Goal: Book appointment/travel/reservation

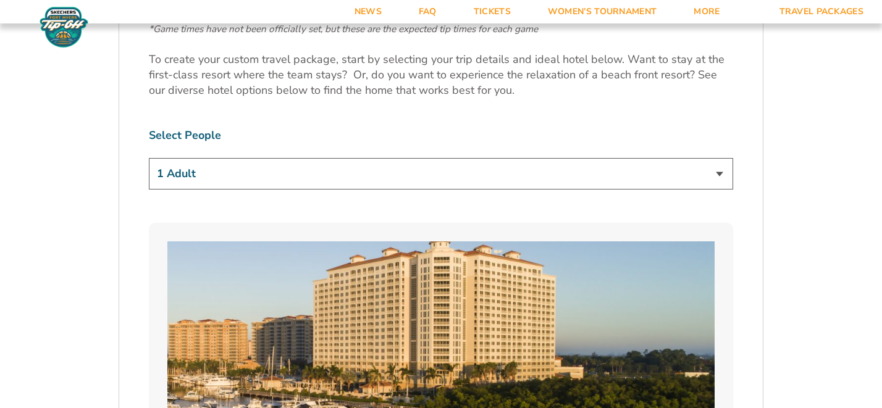
scroll to position [737, 0]
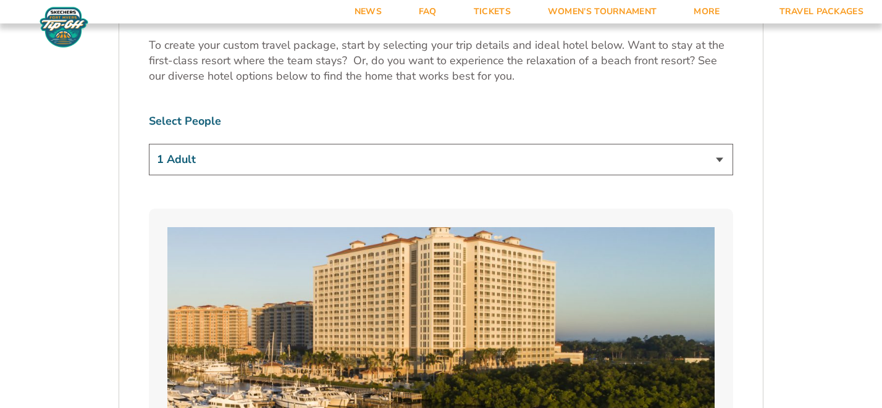
click at [433, 166] on select "1 Adult 2 Adults 3 Adults 4 Adults 2 Adults + 1 Child 2 Adults + 2 Children 2 A…" at bounding box center [441, 160] width 585 height 32
select select "2 Adults"
click at [149, 144] on select "1 Adult 2 Adults 3 Adults 4 Adults 2 Adults + 1 Child 2 Adults + 2 Children 2 A…" at bounding box center [441, 160] width 585 height 32
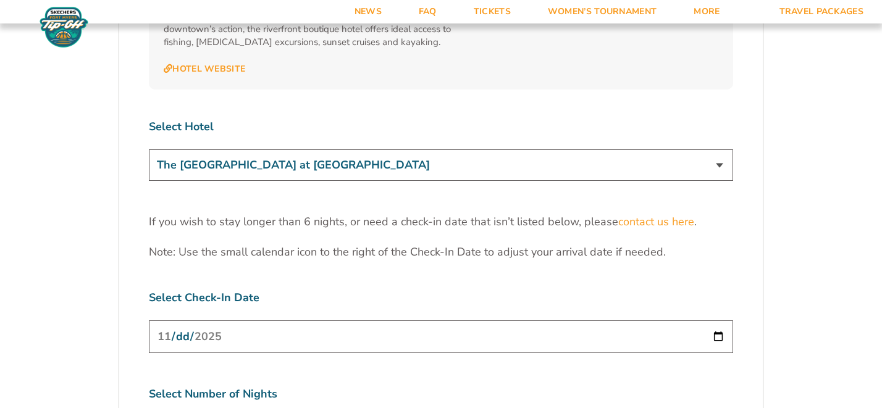
scroll to position [3734, 0]
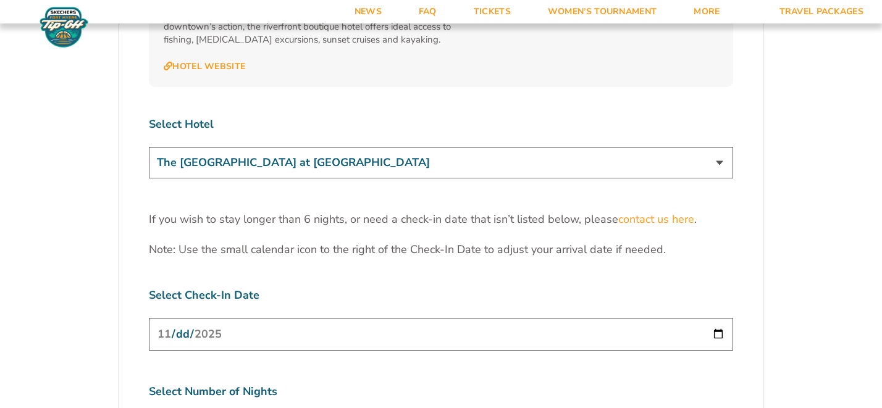
click at [276, 147] on select "The [GEOGRAPHIC_DATA] at [GEOGRAPHIC_DATA] [GEOGRAPHIC_DATA] [GEOGRAPHIC_DATA],…" at bounding box center [441, 163] width 585 height 32
select select "18477"
click at [149, 147] on select "The [GEOGRAPHIC_DATA] at [GEOGRAPHIC_DATA] [GEOGRAPHIC_DATA] [GEOGRAPHIC_DATA],…" at bounding box center [441, 163] width 585 height 32
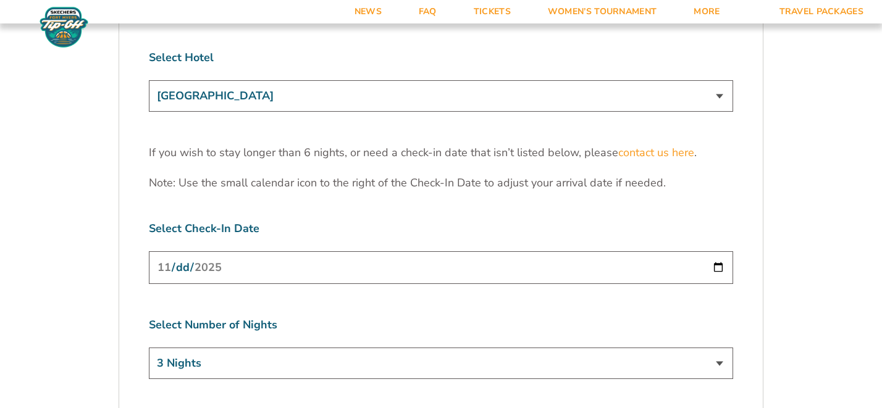
scroll to position [3815, 0]
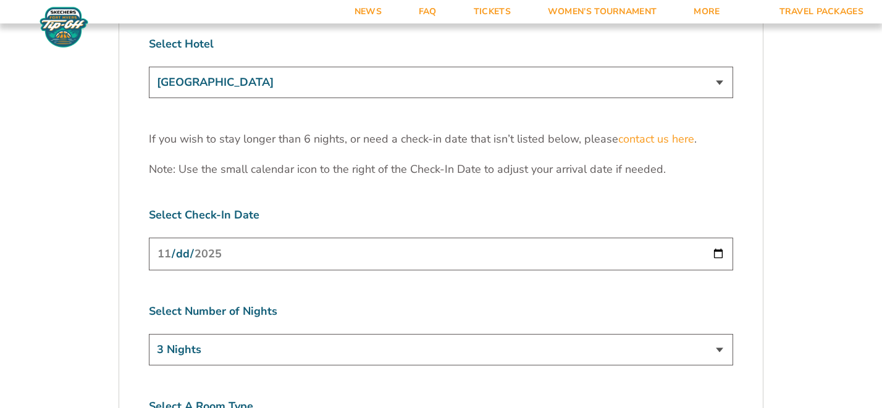
click at [269, 238] on input "[DATE]" at bounding box center [441, 254] width 585 height 33
click at [719, 238] on input "[DATE]" at bounding box center [441, 254] width 585 height 33
type input "[DATE]"
click at [287, 334] on select "3 Nights 4 Nights 5 Nights 6 Nights" at bounding box center [441, 350] width 585 height 32
click at [149, 334] on select "3 Nights 4 Nights 5 Nights 6 Nights" at bounding box center [441, 350] width 585 height 32
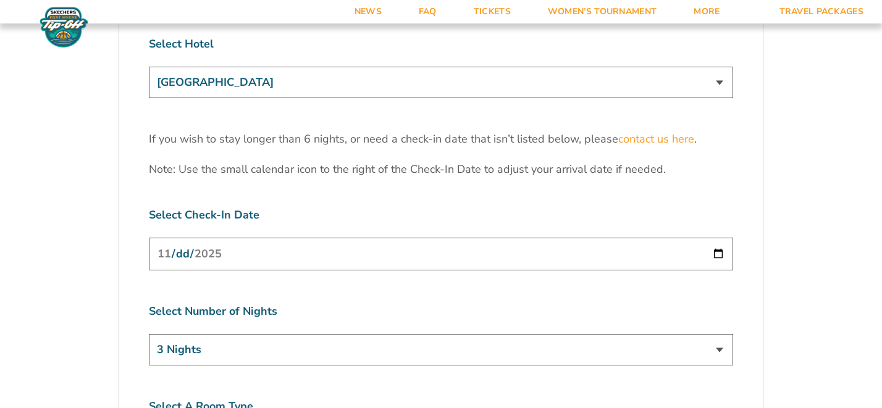
click at [320, 399] on label "Select A Room Type" at bounding box center [441, 406] width 585 height 15
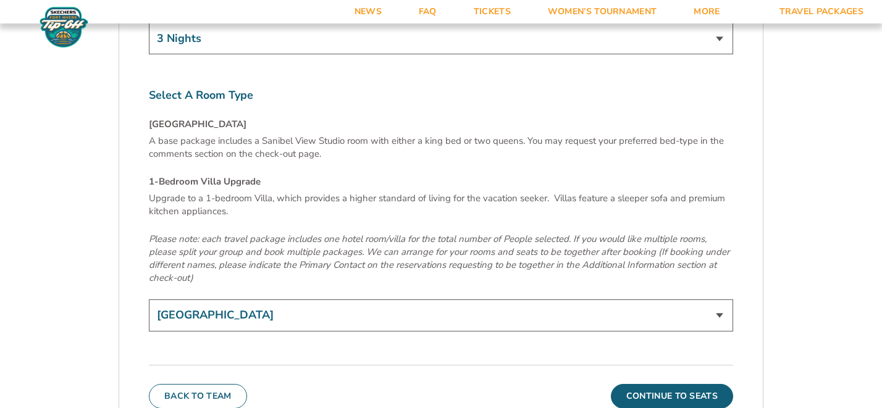
scroll to position [4136, 0]
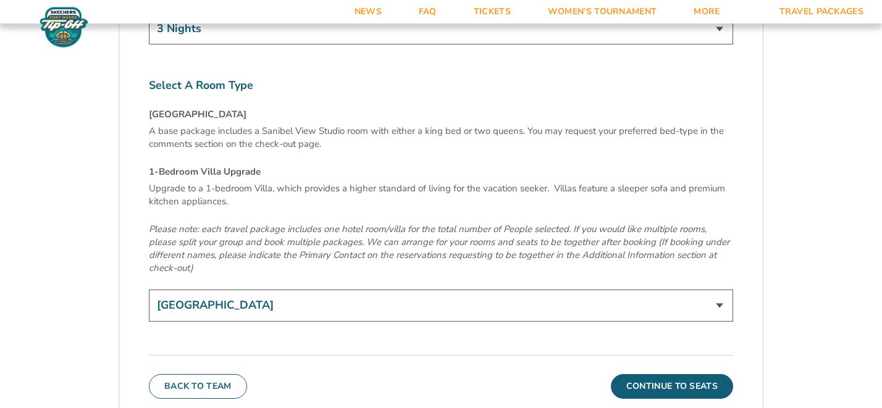
click at [297, 290] on select "[GEOGRAPHIC_DATA] 1-Bedroom Villa Upgrade (+$165 per night)" at bounding box center [441, 306] width 585 height 32
click at [149, 290] on select "[GEOGRAPHIC_DATA] 1-Bedroom Villa Upgrade (+$165 per night)" at bounding box center [441, 306] width 585 height 32
click at [640, 374] on button "Continue To Seats" at bounding box center [672, 386] width 122 height 25
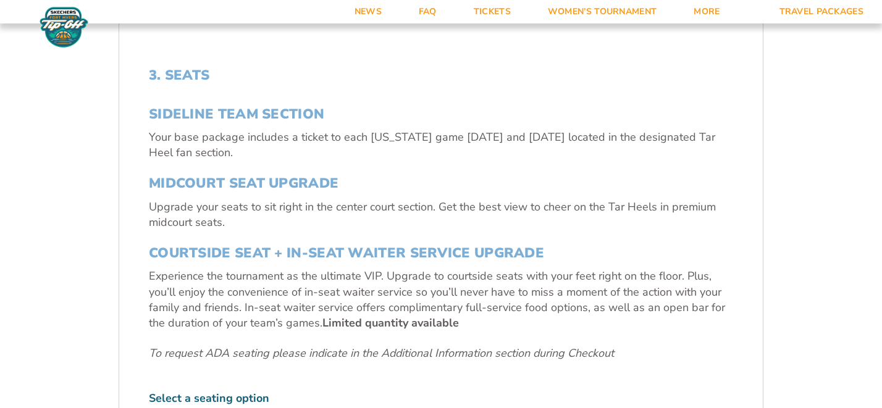
scroll to position [518, 0]
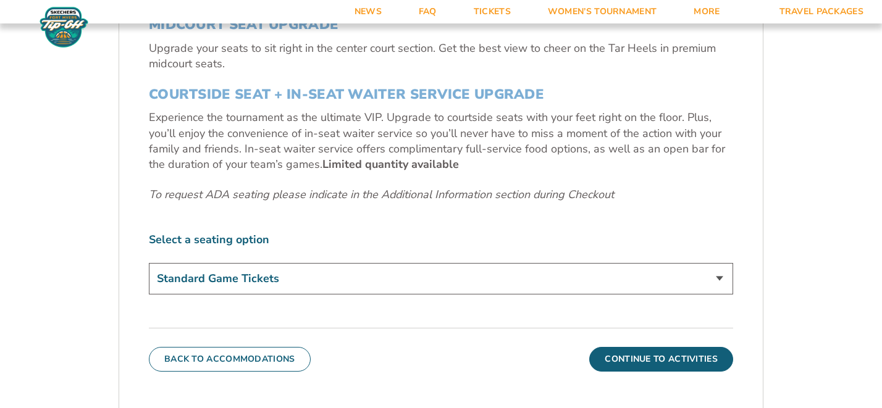
click at [370, 276] on select "Standard Game Tickets Midcourt Seat Upgrade (+$140 per person) Courtside Seat +…" at bounding box center [441, 279] width 585 height 32
click at [149, 263] on select "Standard Game Tickets Midcourt Seat Upgrade (+$140 per person) Courtside Seat +…" at bounding box center [441, 279] width 585 height 32
click at [646, 360] on button "Continue To Activities" at bounding box center [662, 359] width 144 height 25
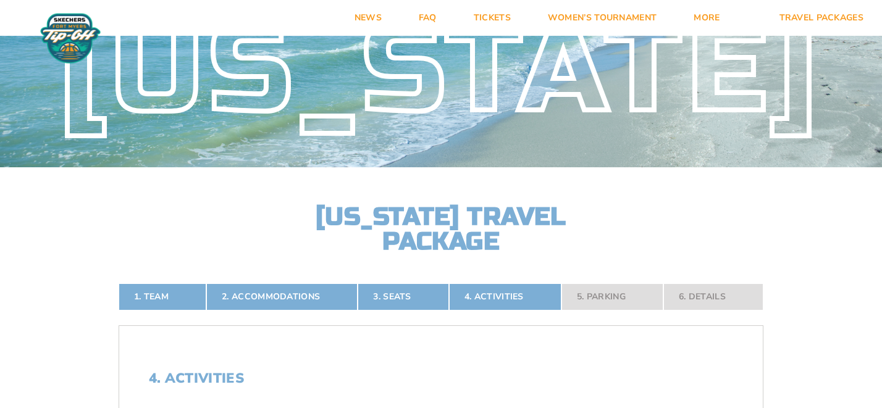
scroll to position [0, 0]
